Goal: Task Accomplishment & Management: Manage account settings

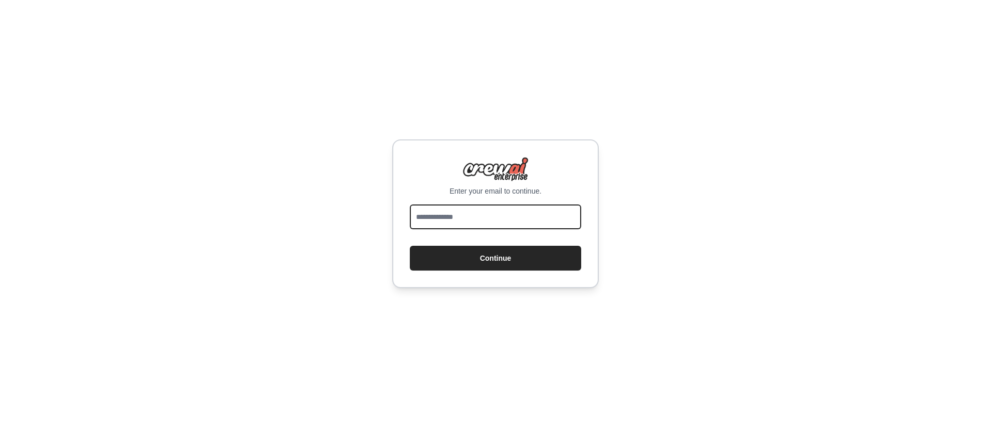
click at [474, 212] on input "email" at bounding box center [495, 216] width 171 height 25
type input "**********"
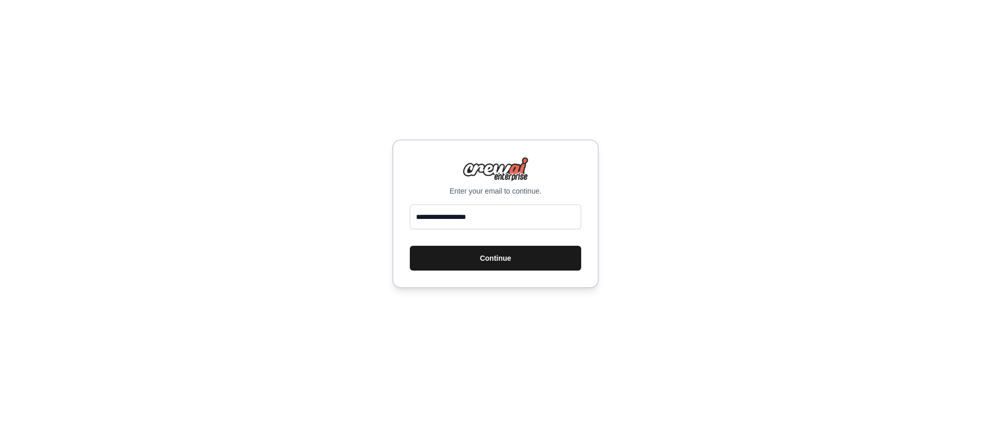
click at [498, 258] on button "Continue" at bounding box center [495, 258] width 171 height 25
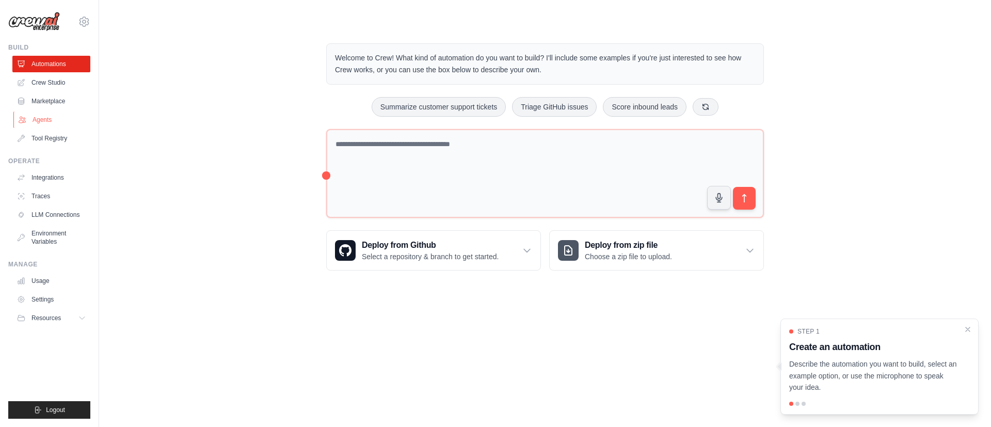
click at [53, 123] on link "Agents" at bounding box center [52, 119] width 78 height 17
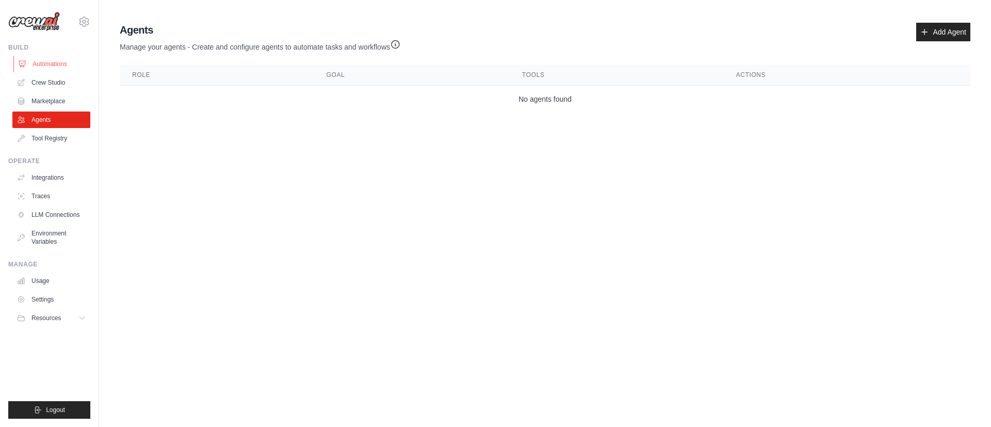
click at [35, 60] on link "Automations" at bounding box center [52, 64] width 78 height 17
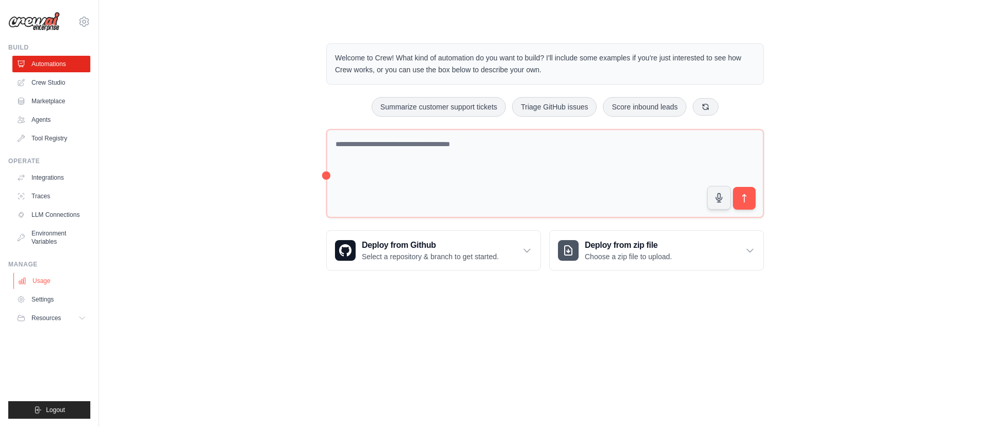
click at [45, 275] on link "Usage" at bounding box center [52, 280] width 78 height 17
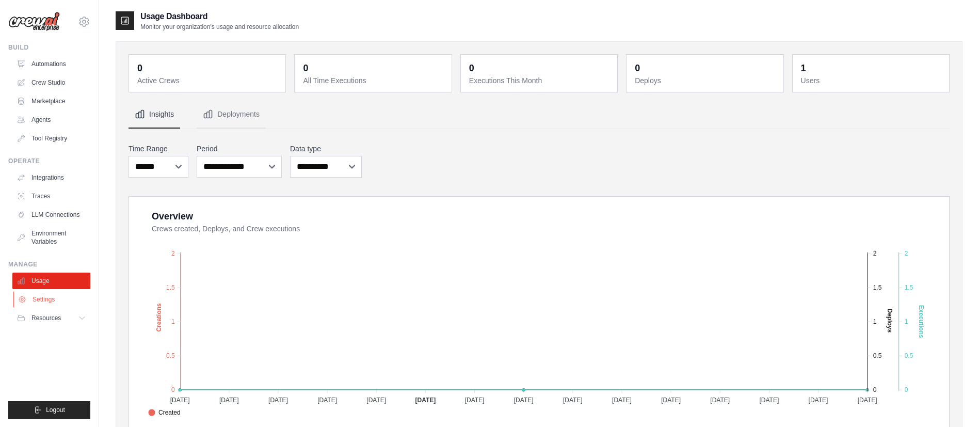
click at [59, 296] on link "Settings" at bounding box center [52, 299] width 78 height 17
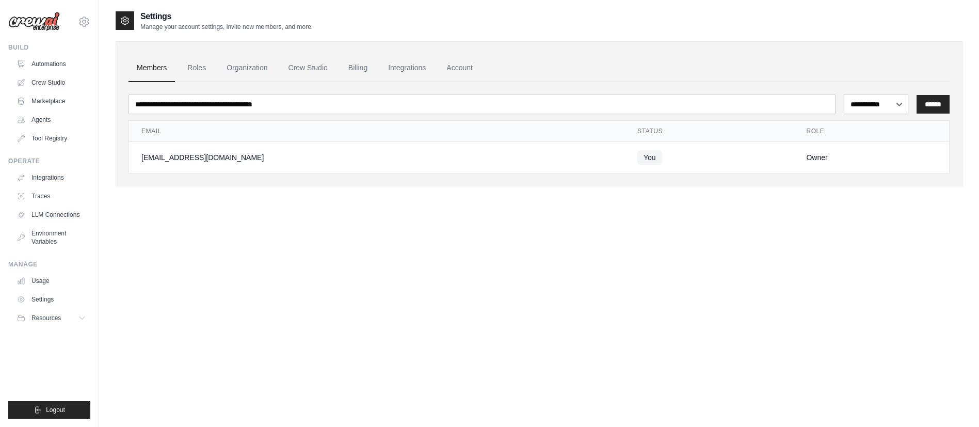
click at [637, 155] on span "You" at bounding box center [649, 157] width 25 height 14
click at [481, 60] on link "Account" at bounding box center [459, 68] width 43 height 28
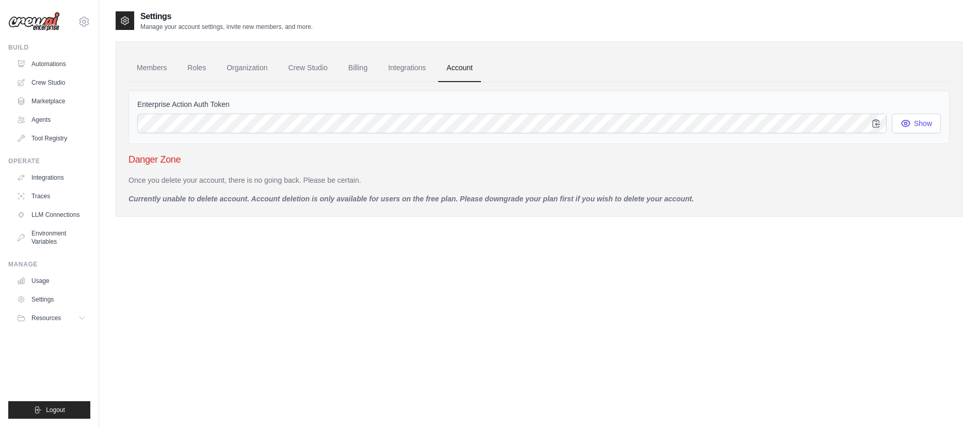
click at [131, 22] on div at bounding box center [125, 20] width 19 height 19
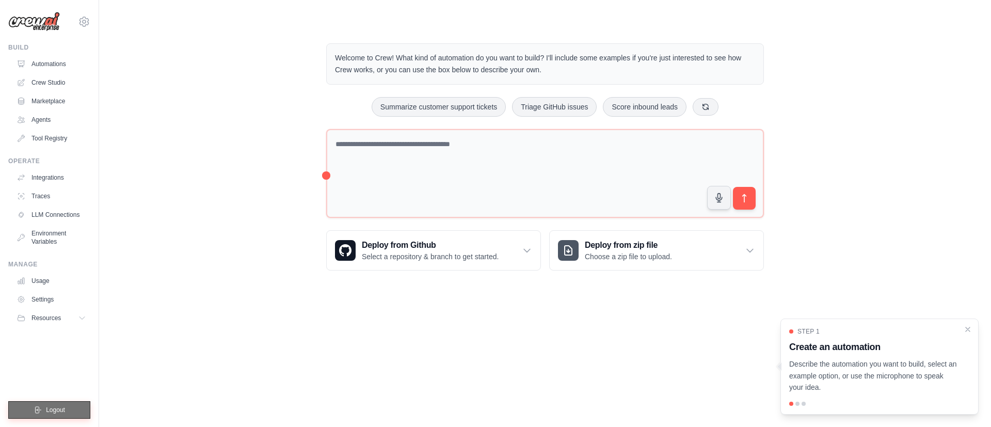
click at [70, 411] on button "Logout" at bounding box center [49, 410] width 82 height 18
click at [75, 411] on button "Logout" at bounding box center [49, 410] width 82 height 18
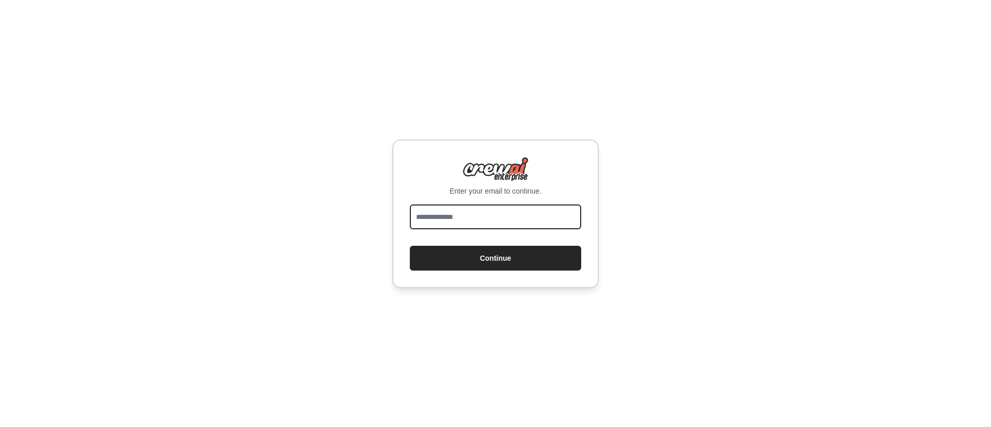
click at [452, 219] on input "email" at bounding box center [495, 216] width 171 height 25
type input "**********"
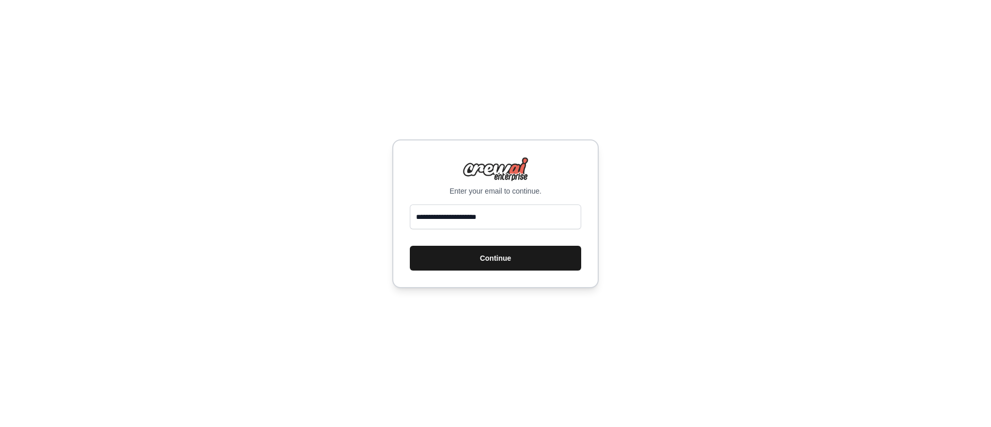
click at [490, 265] on button "Continue" at bounding box center [495, 258] width 171 height 25
click at [473, 255] on button "Continue" at bounding box center [495, 258] width 171 height 25
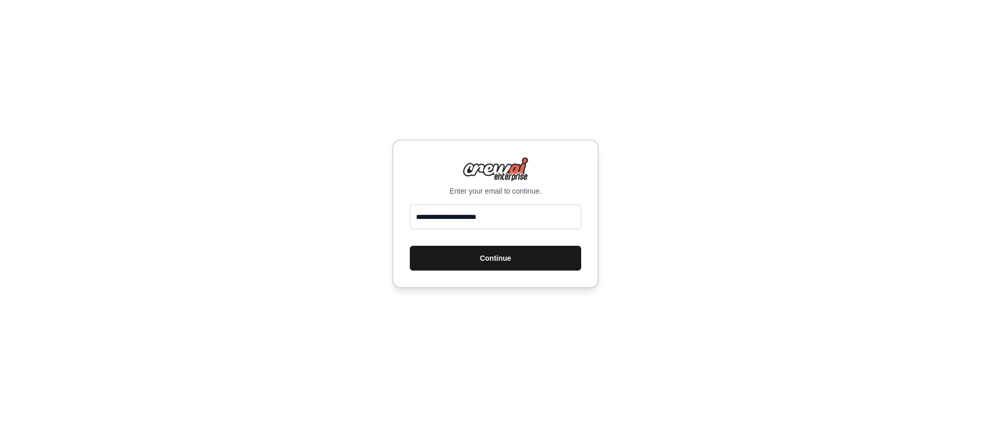
click at [473, 255] on button "Continue" at bounding box center [495, 258] width 171 height 25
click at [449, 206] on input "email" at bounding box center [495, 216] width 171 height 25
type input "**********"
click at [463, 264] on button "Continue" at bounding box center [495, 258] width 171 height 25
